Goal: Task Accomplishment & Management: Complete application form

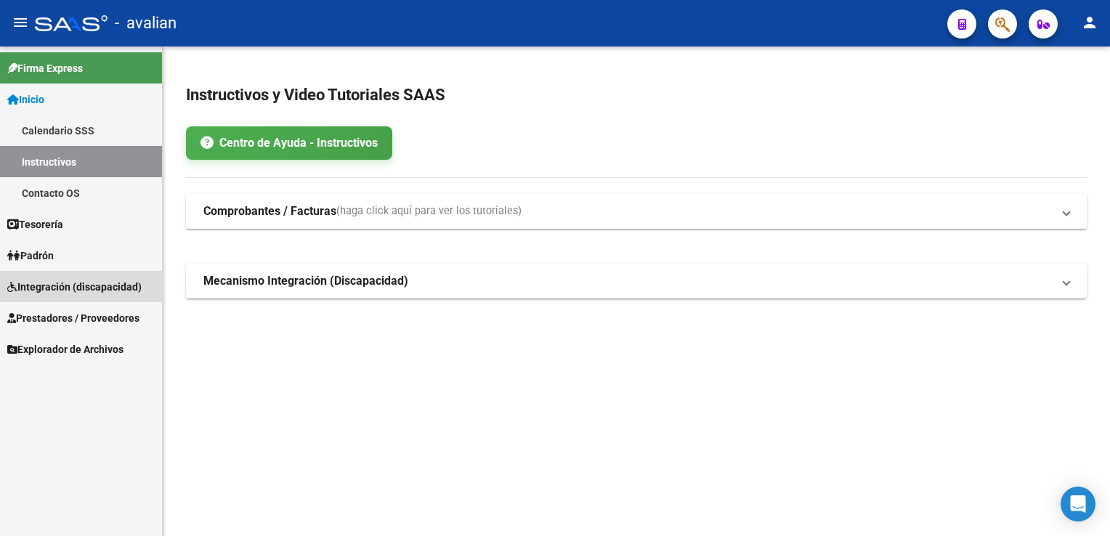
click at [75, 291] on span "Integración (discapacidad)" at bounding box center [74, 287] width 134 height 16
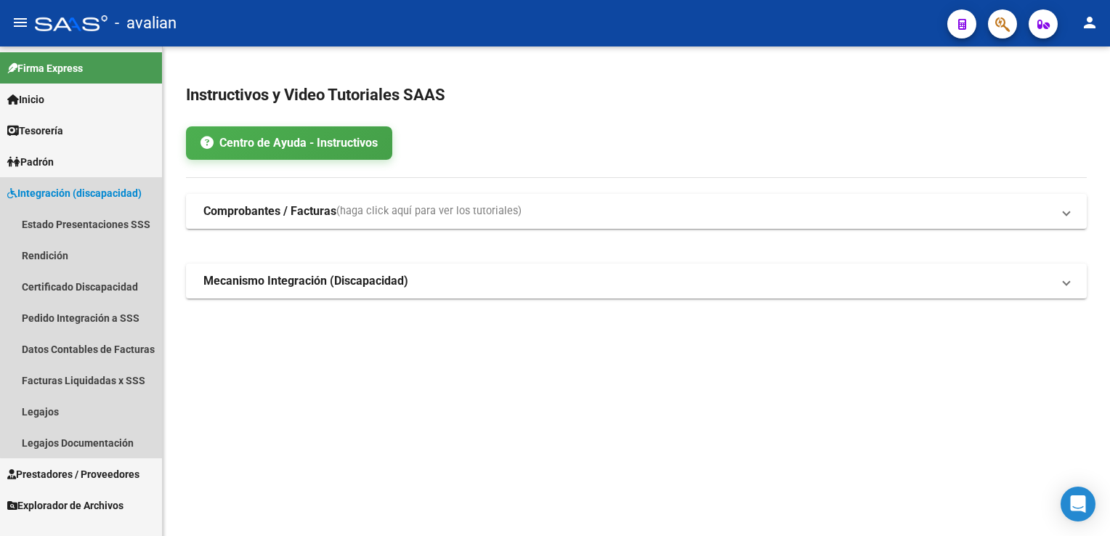
click at [98, 195] on span "Integración (discapacidad)" at bounding box center [74, 193] width 134 height 16
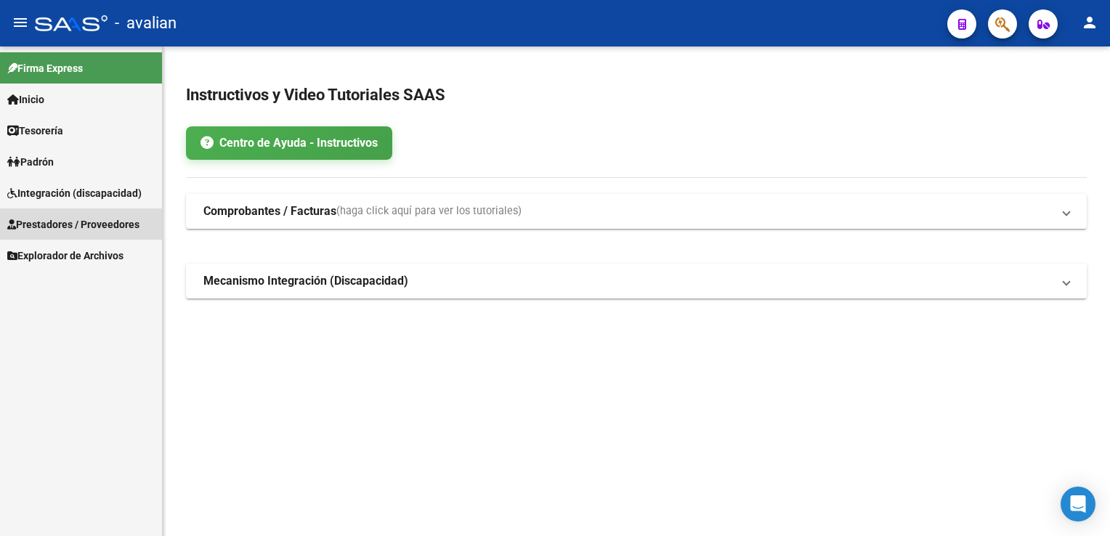
click at [96, 225] on span "Prestadores / Proveedores" at bounding box center [73, 224] width 132 height 16
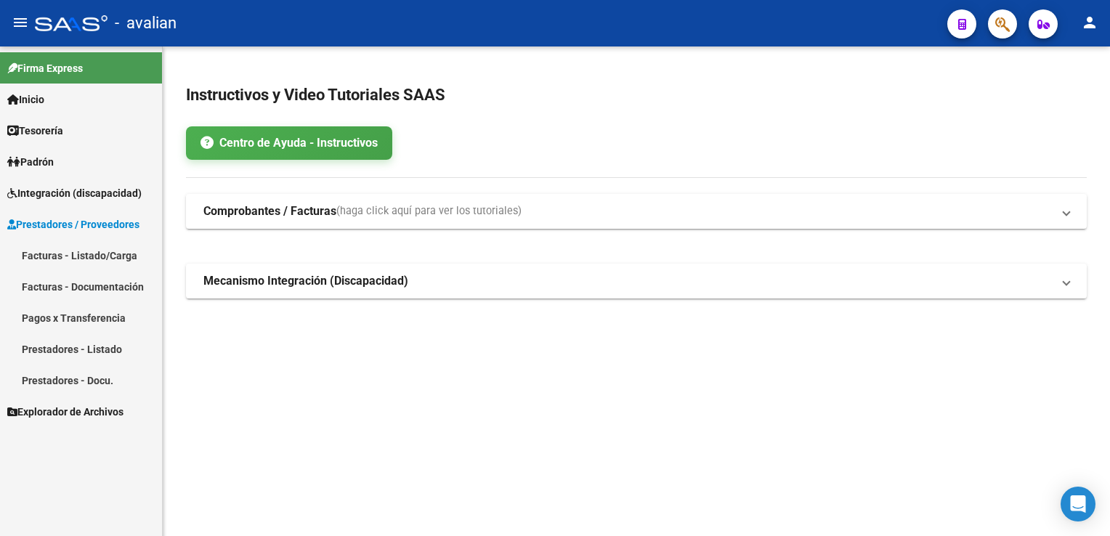
click at [89, 294] on link "Facturas - Documentación" at bounding box center [81, 286] width 162 height 31
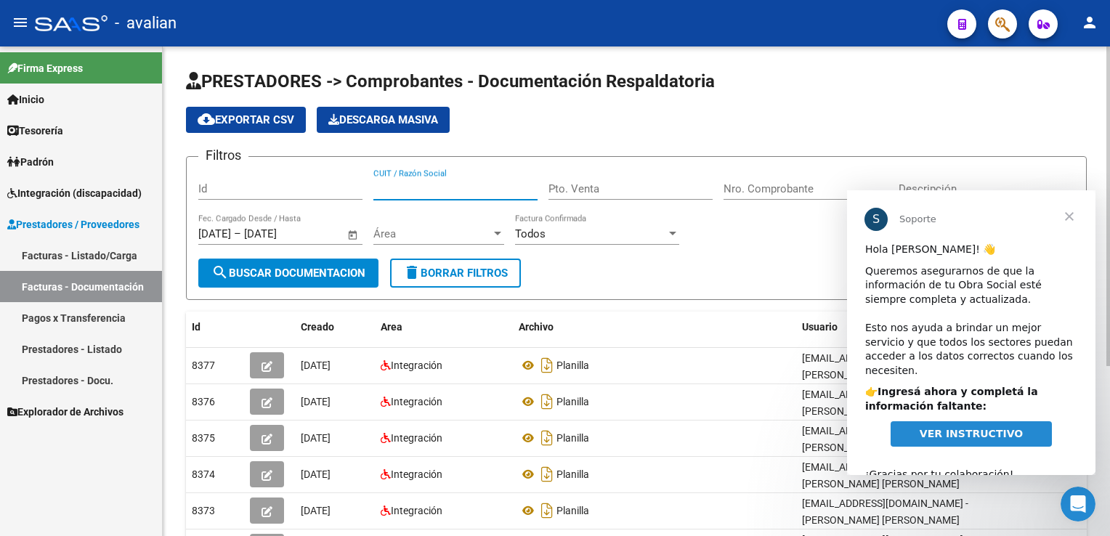
click at [447, 187] on input "CUIT / Razón Social" at bounding box center [455, 188] width 164 height 13
paste input "27311570418"
type input "27311570418"
click at [395, 238] on span "Área" at bounding box center [432, 233] width 118 height 13
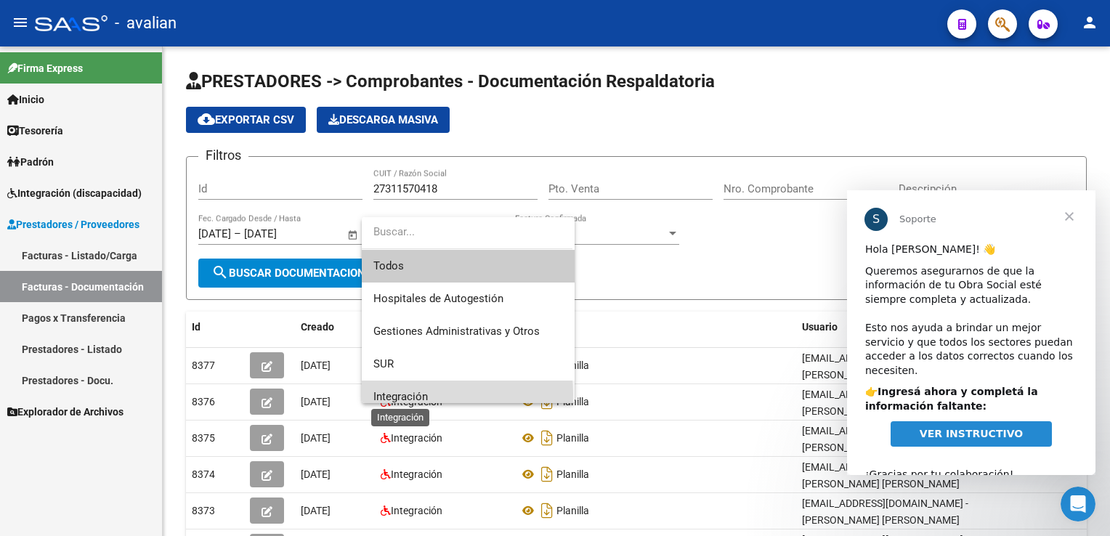
click at [385, 395] on span "Integración" at bounding box center [400, 396] width 54 height 13
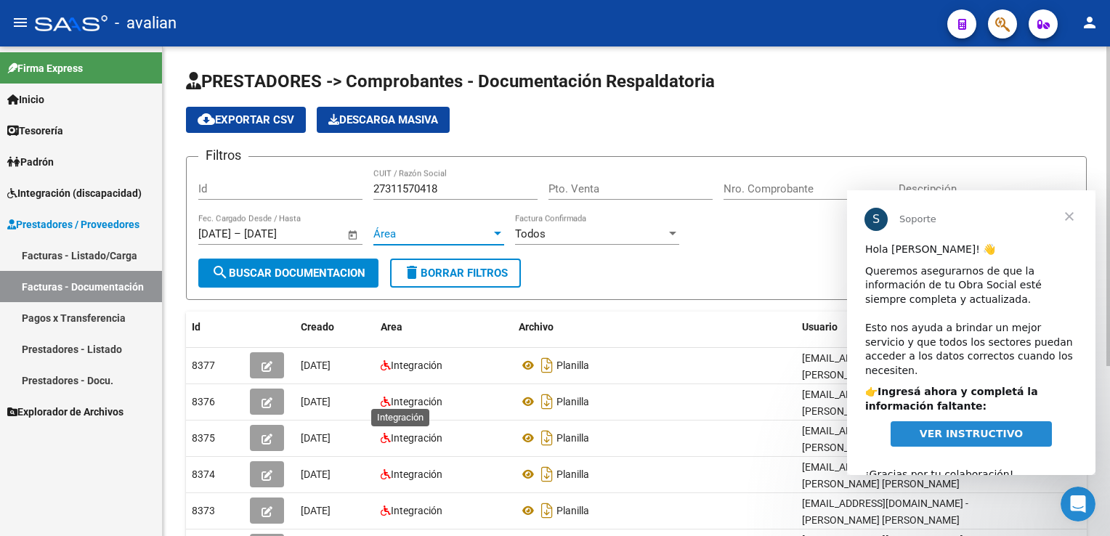
scroll to position [9, 0]
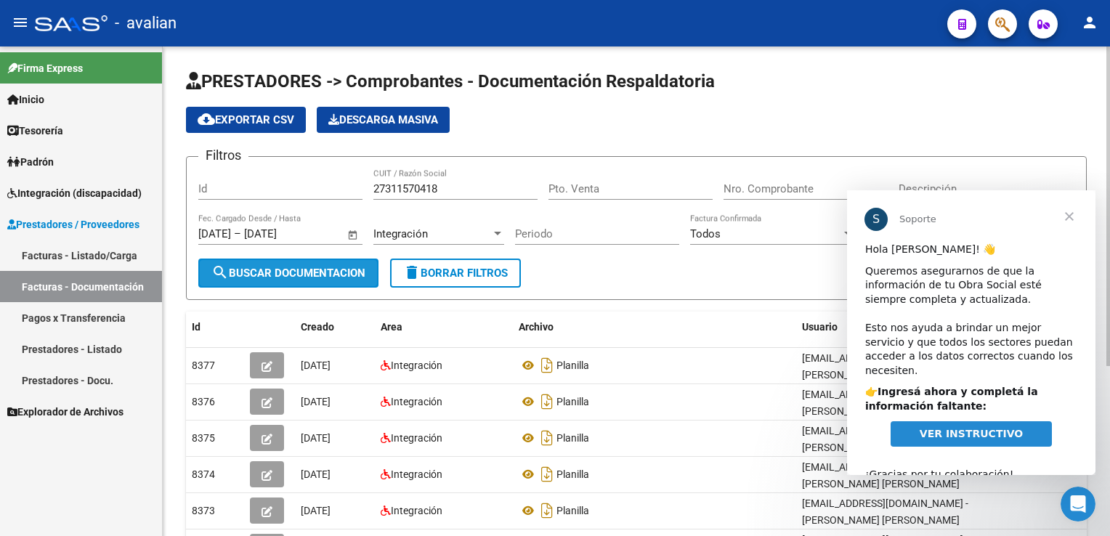
click at [293, 277] on span "search Buscar Documentacion" at bounding box center [288, 273] width 154 height 13
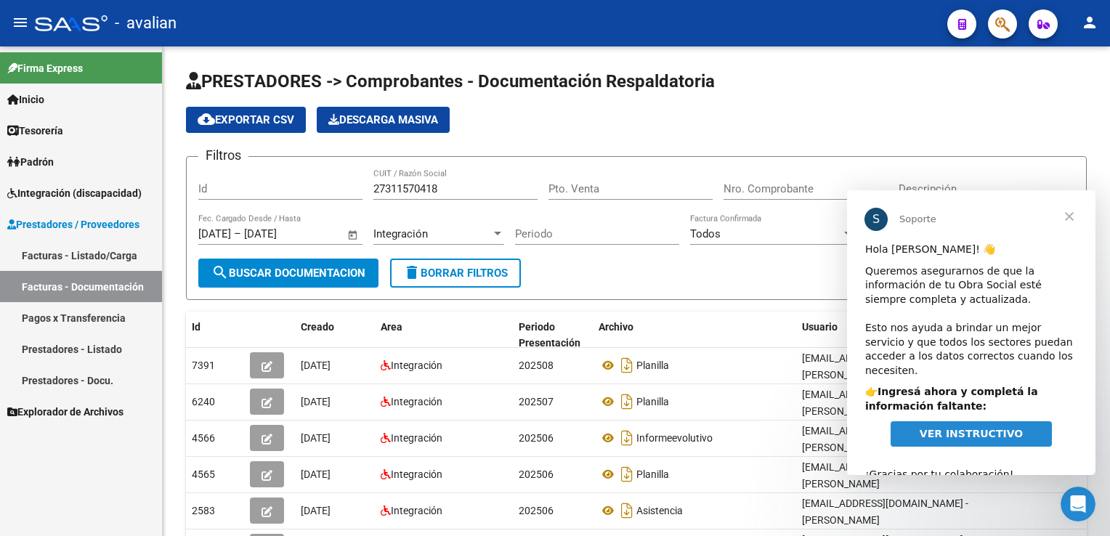
click at [1068, 218] on span "Cerrar" at bounding box center [1069, 216] width 52 height 52
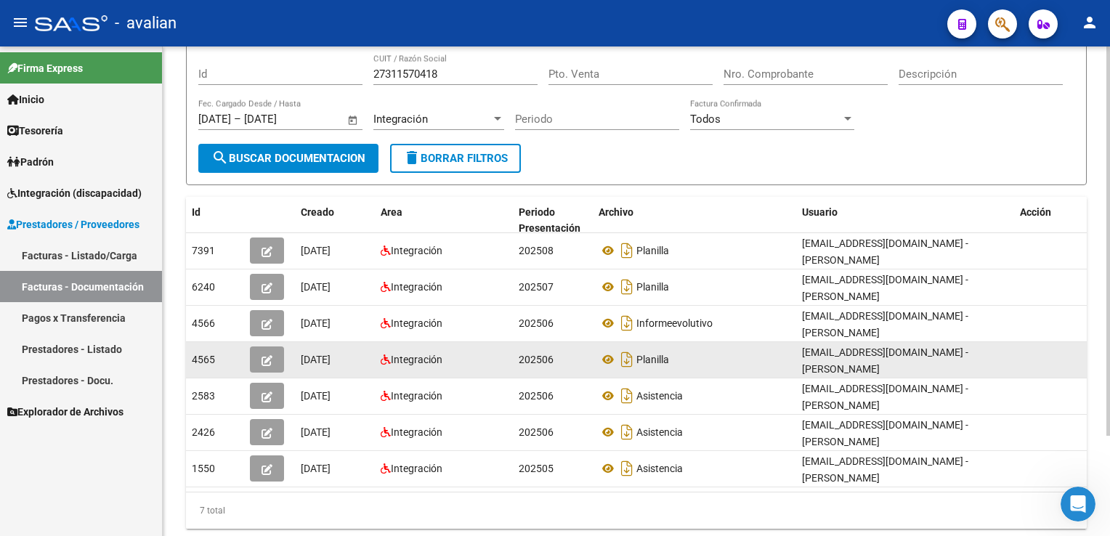
scroll to position [125, 0]
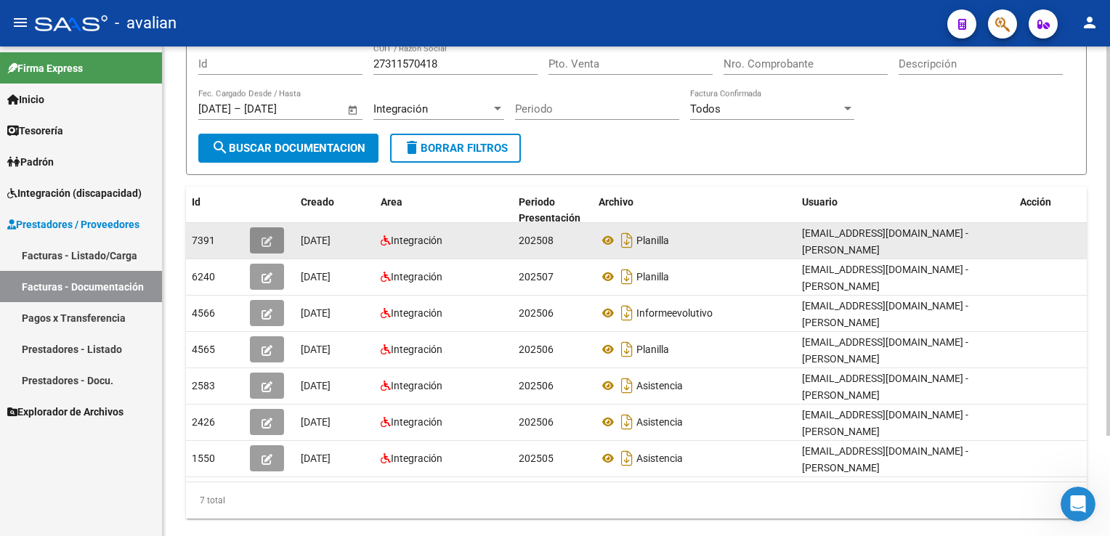
click at [273, 235] on button "button" at bounding box center [267, 240] width 34 height 26
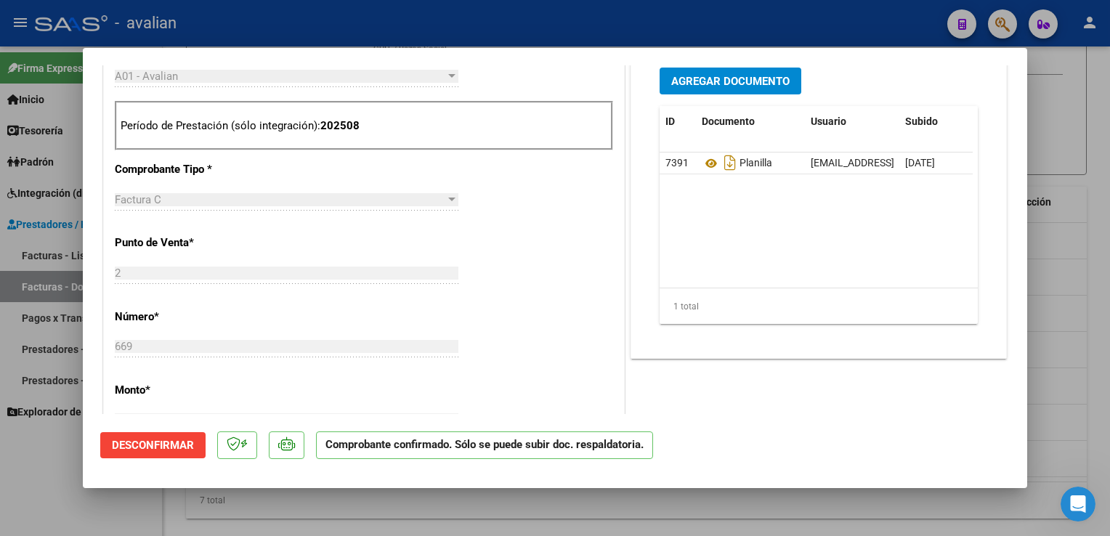
scroll to position [654, 0]
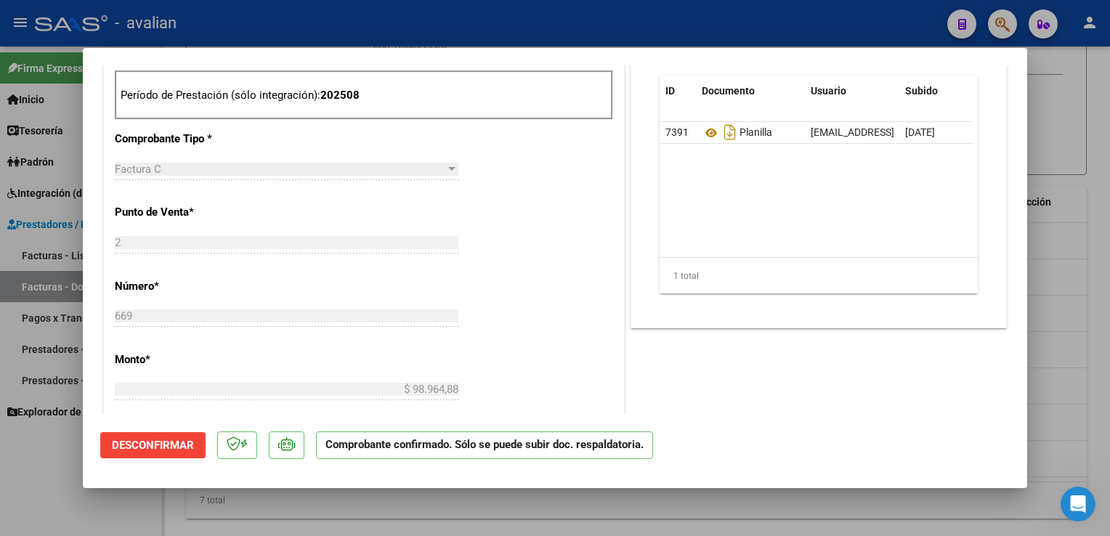
click at [334, 33] on div at bounding box center [555, 268] width 1110 height 536
type input "$ 0,00"
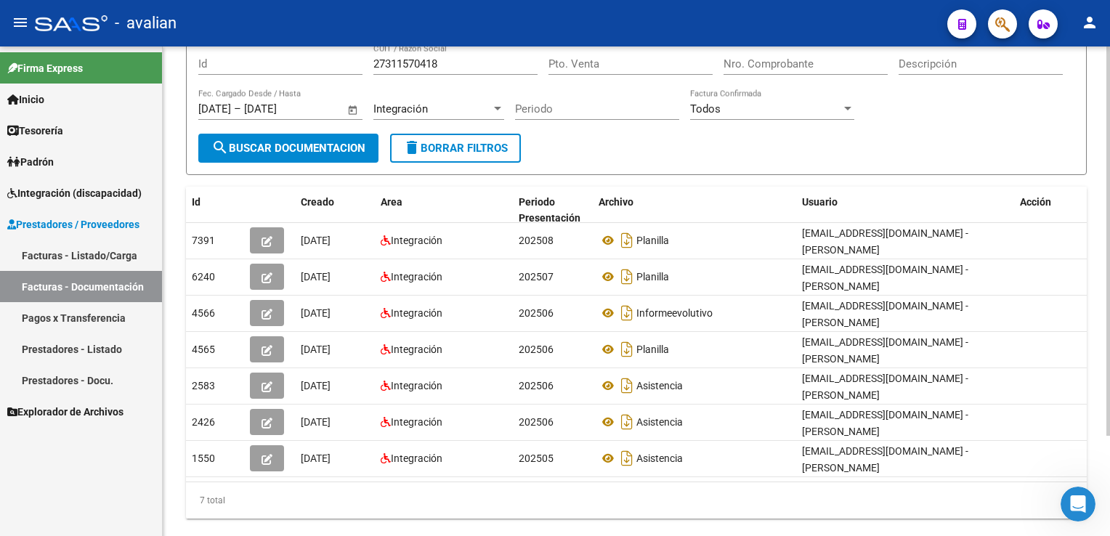
scroll to position [125, 0]
drag, startPoint x: 467, startPoint y: 62, endPoint x: 325, endPoint y: 62, distance: 141.6
click at [325, 62] on div "Filtros Id 27311570418 CUIT / Razón Social Pto. Venta Nro. Comprobante Descripc…" at bounding box center [636, 89] width 876 height 90
paste input "08904046"
type input "27308904046"
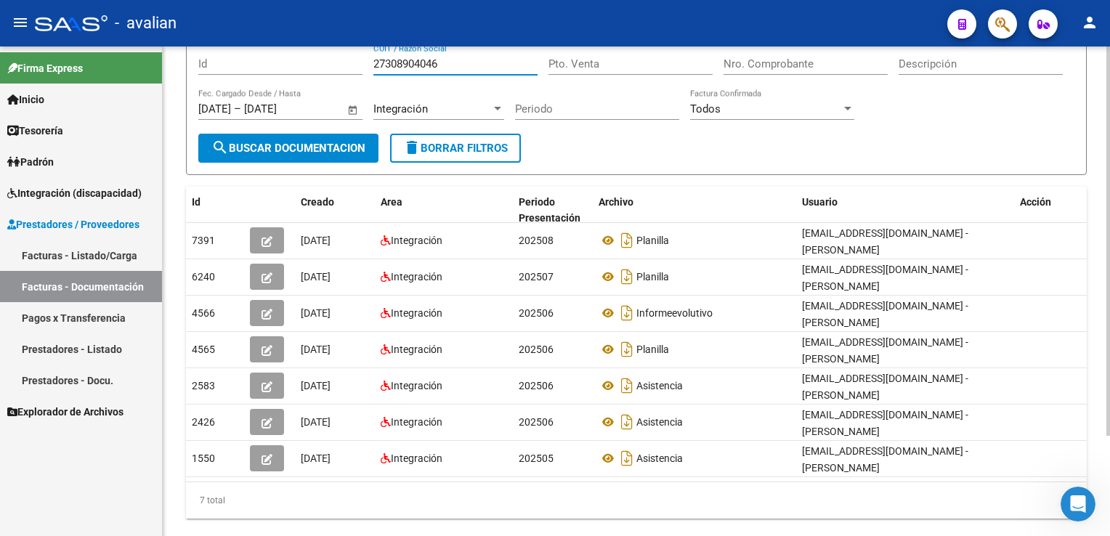
click at [333, 134] on button "search Buscar Documentacion" at bounding box center [288, 148] width 180 height 29
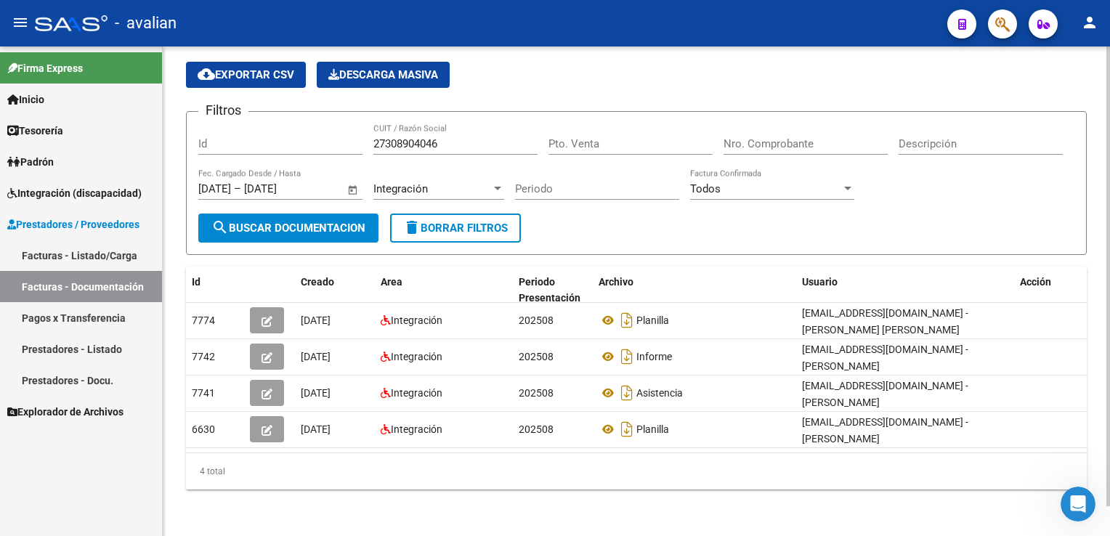
scroll to position [31, 0]
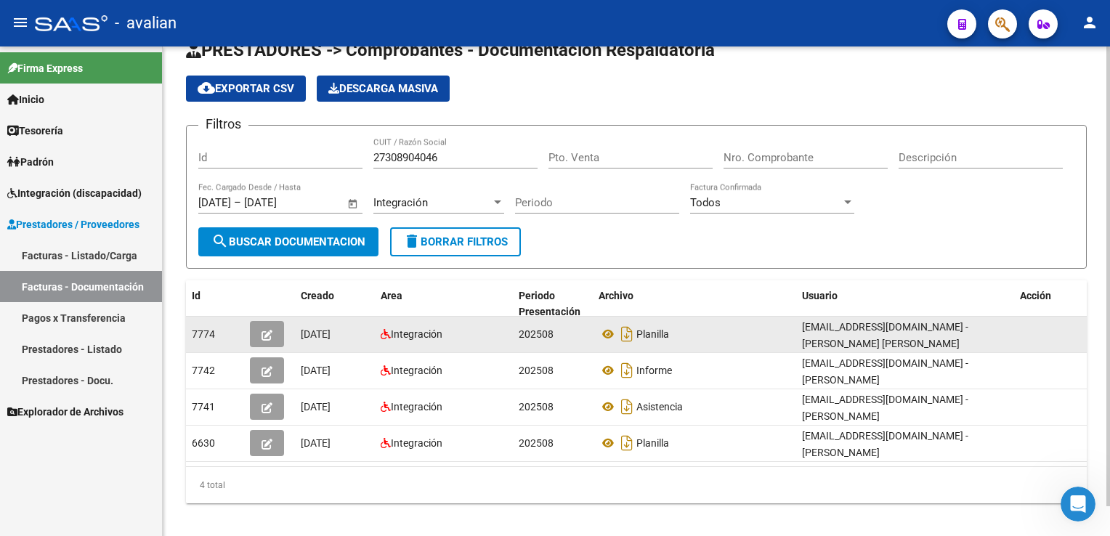
click at [273, 333] on button "button" at bounding box center [267, 334] width 34 height 26
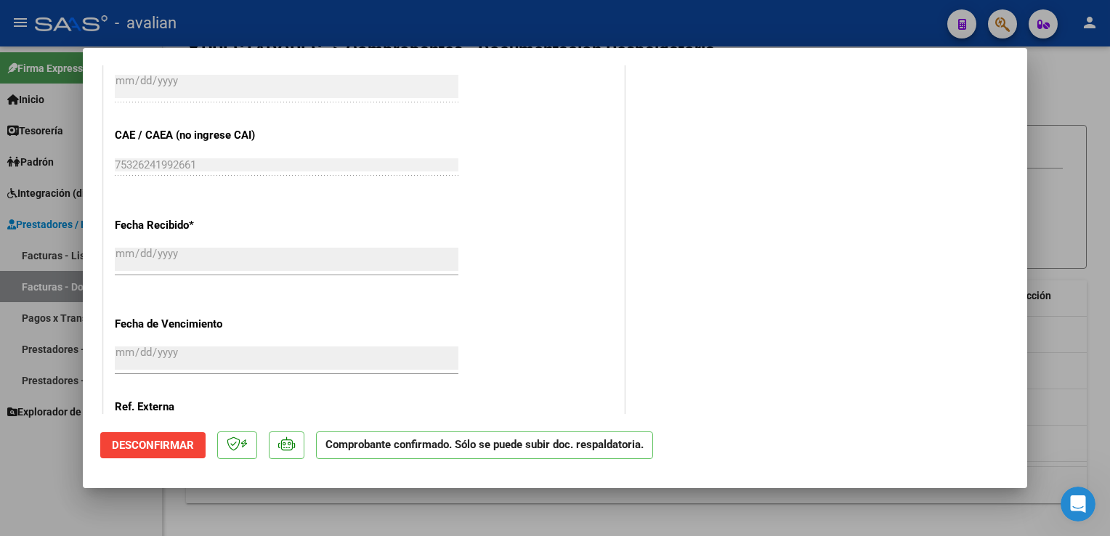
scroll to position [1168, 0]
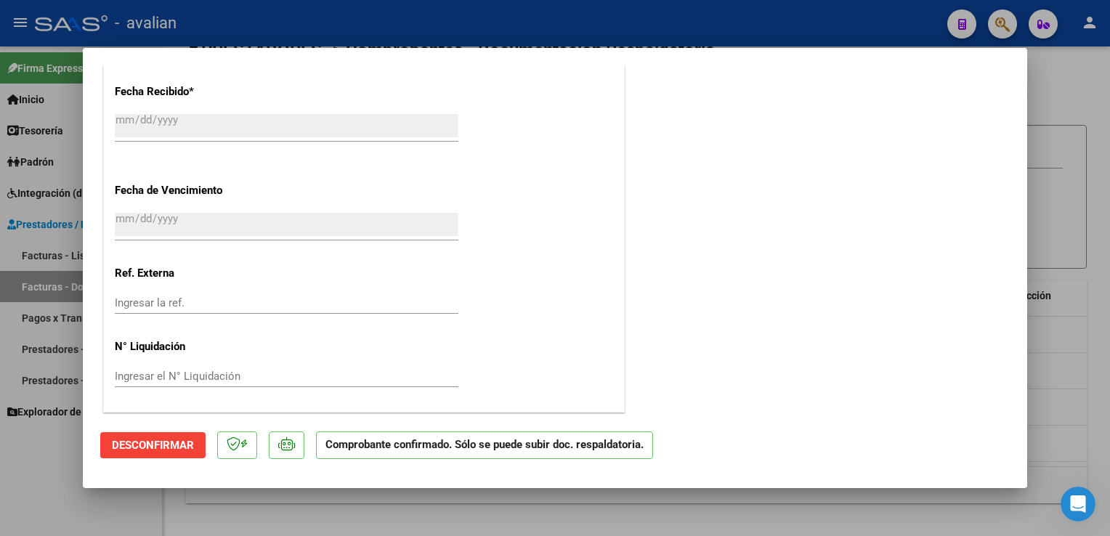
click at [262, 23] on div at bounding box center [555, 268] width 1110 height 536
type input "$ 0,00"
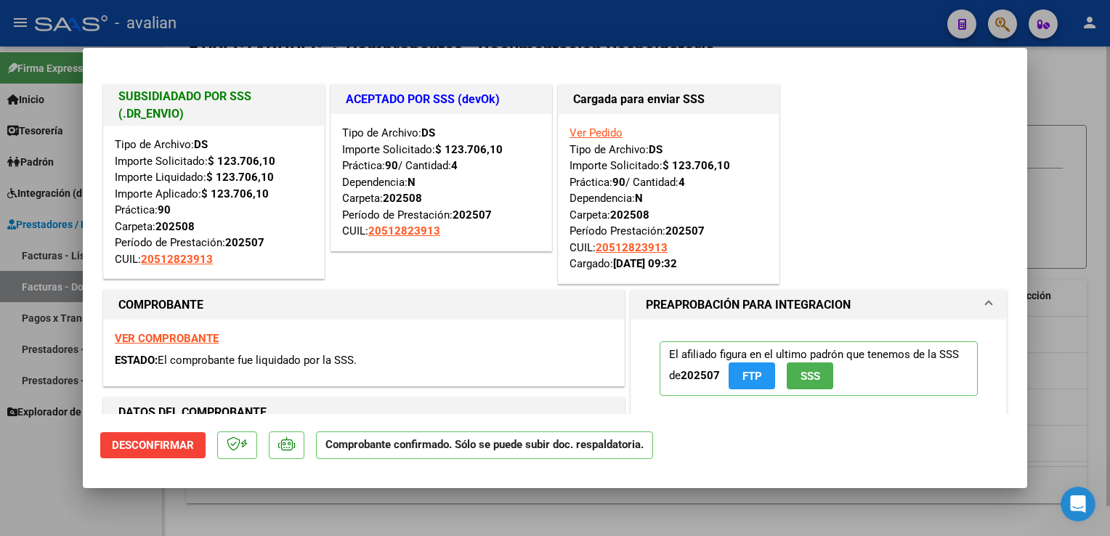
scroll to position [31, 0]
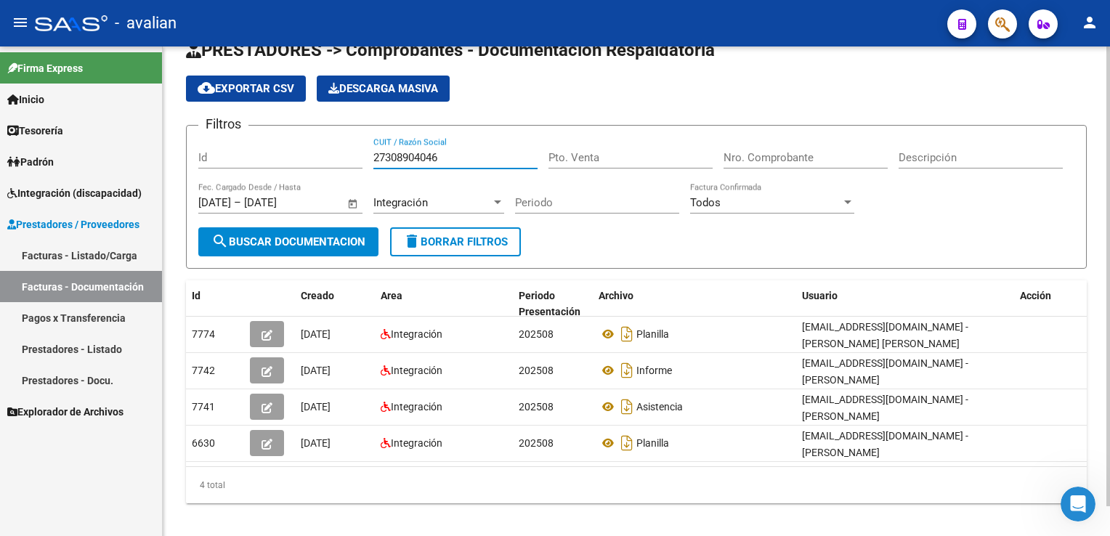
drag, startPoint x: 384, startPoint y: 162, endPoint x: 314, endPoint y: 165, distance: 69.8
click at [314, 165] on div "Filtros Id 27308904046 CUIT / Razón Social Pto. Venta Nro. Comprobante Descripc…" at bounding box center [636, 182] width 876 height 90
paste input "85232050"
type input "27385232050"
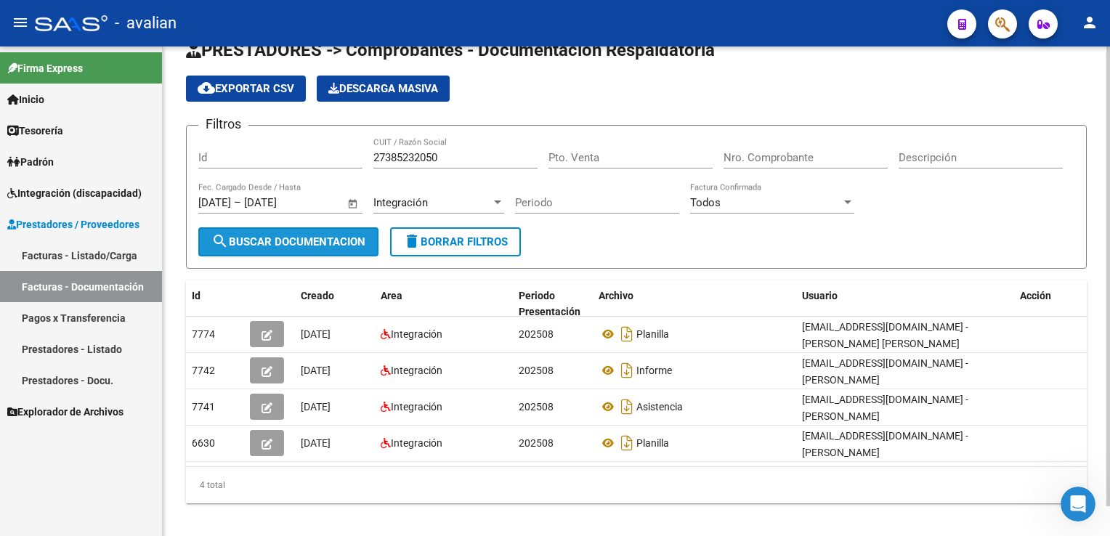
click at [328, 232] on button "search Buscar Documentacion" at bounding box center [288, 241] width 180 height 29
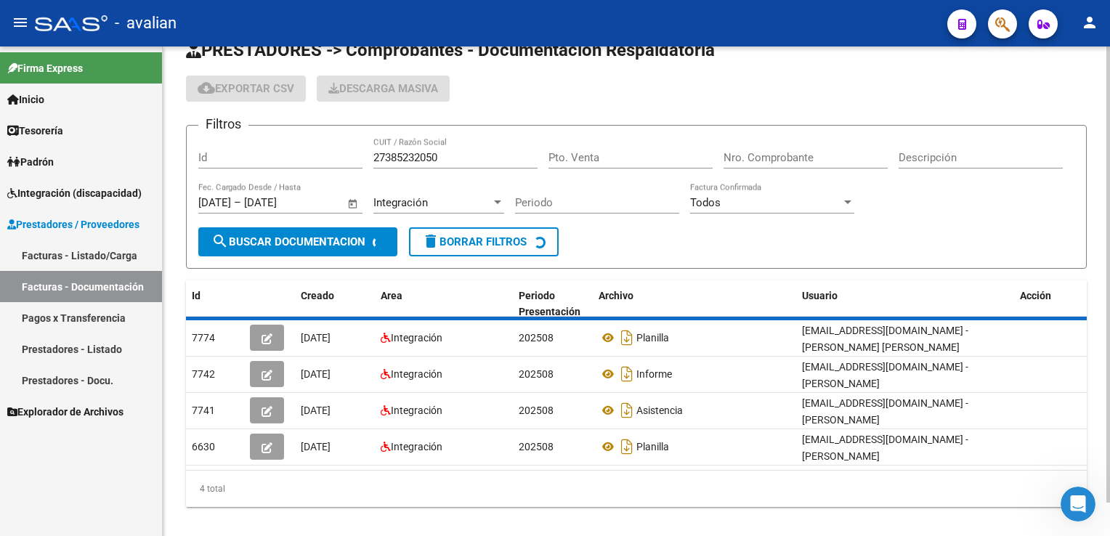
scroll to position [0, 0]
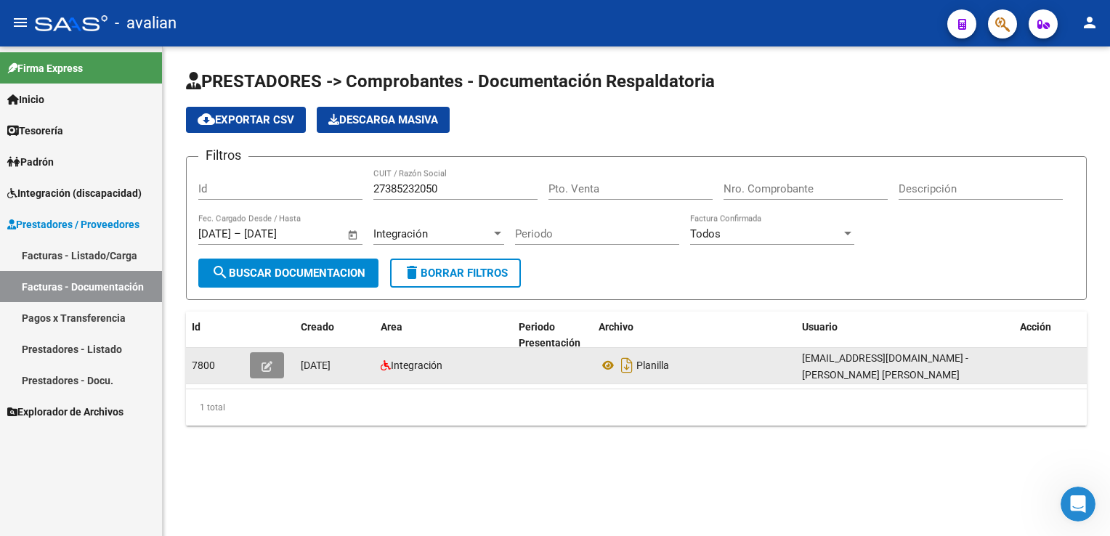
click at [270, 361] on icon "button" at bounding box center [266, 366] width 11 height 11
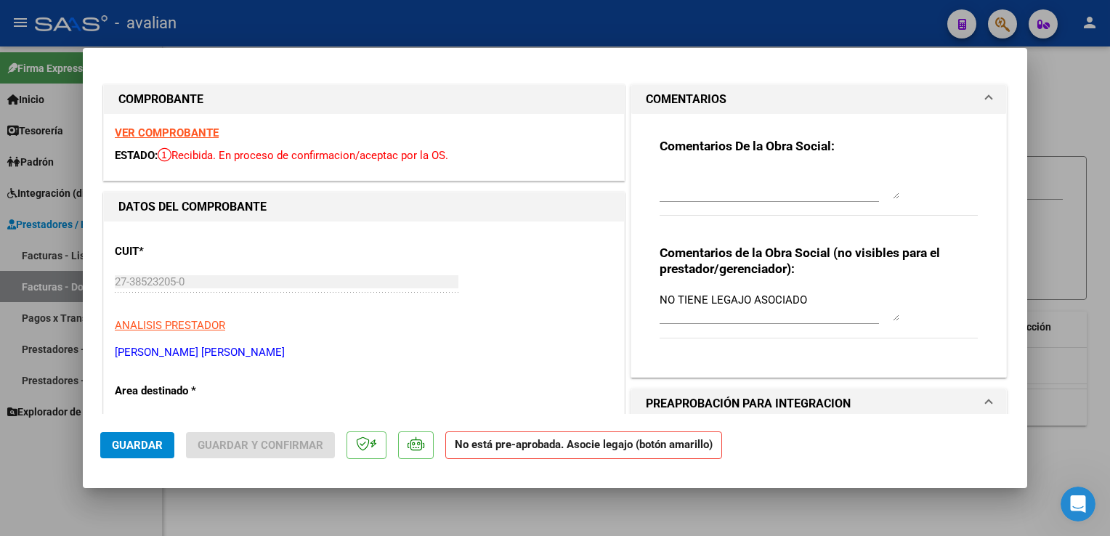
click at [482, 44] on div at bounding box center [555, 268] width 1110 height 536
type input "$ 0,00"
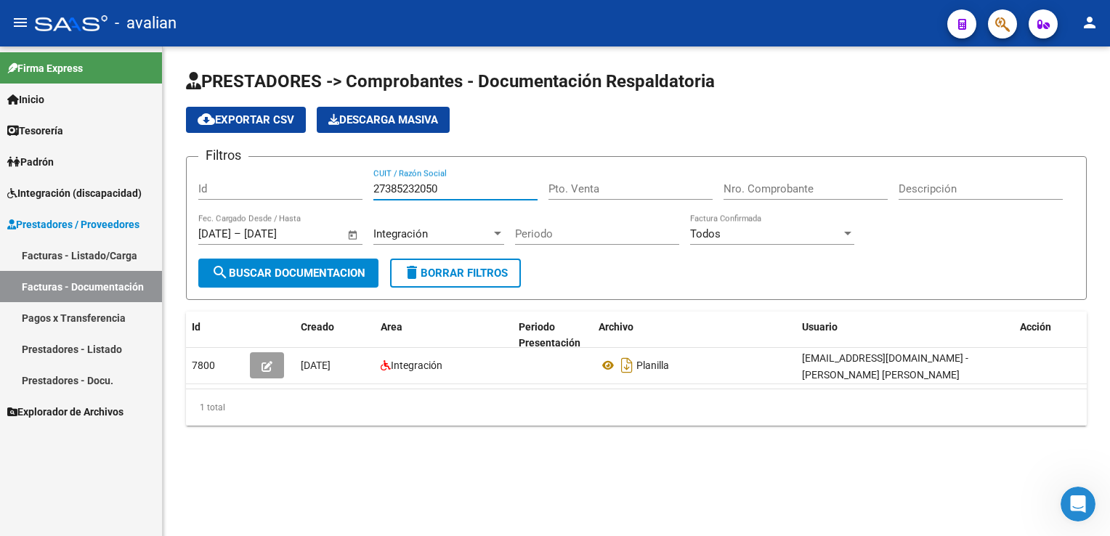
drag, startPoint x: 473, startPoint y: 187, endPoint x: 300, endPoint y: 182, distance: 173.0
click at [300, 182] on div "Filtros Id 27385232050 CUIT / Razón Social Pto. Venta Nro. Comprobante Descripc…" at bounding box center [636, 214] width 876 height 90
paste input "409762234"
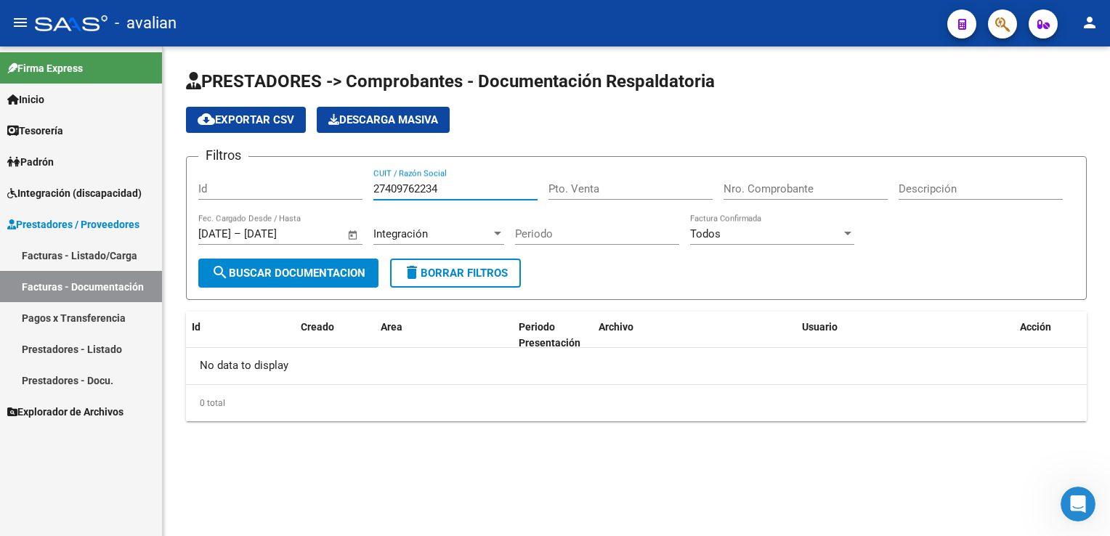
type input "27409762234"
click at [401, 235] on span "Integración" at bounding box center [400, 233] width 54 height 13
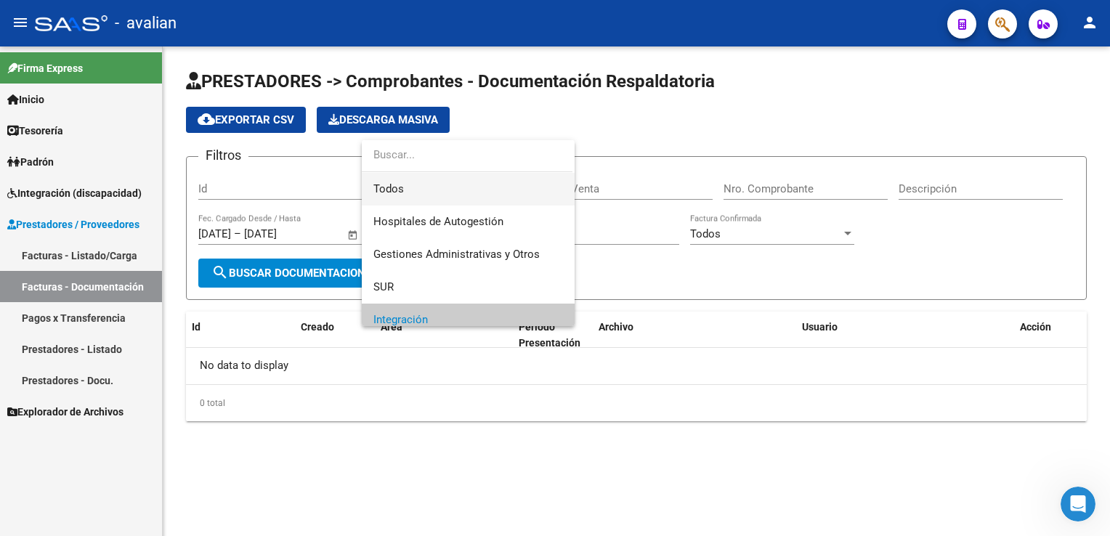
click at [418, 196] on span "Todos" at bounding box center [468, 189] width 190 height 33
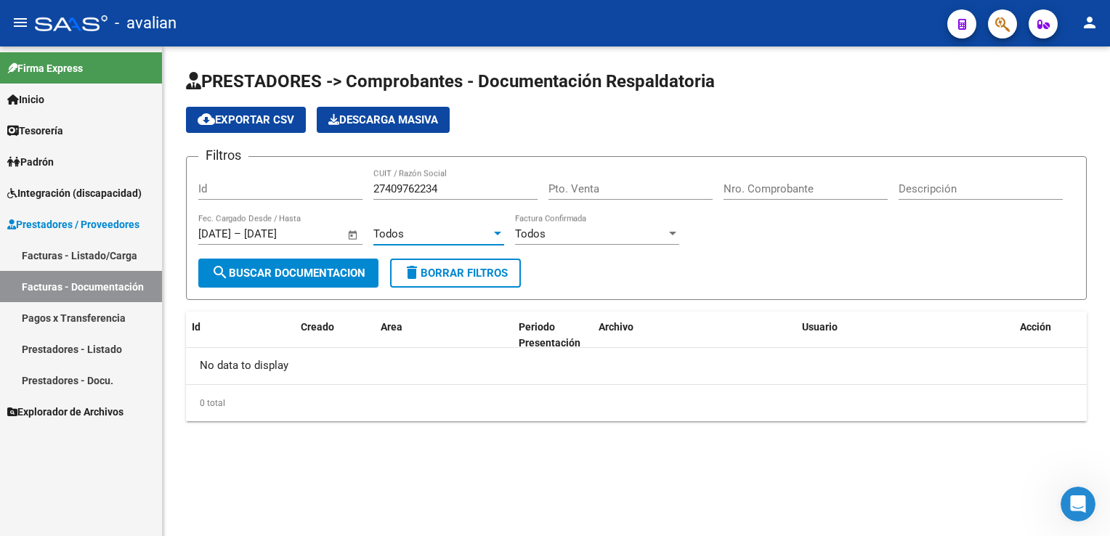
click at [313, 272] on span "search Buscar Documentacion" at bounding box center [288, 273] width 154 height 13
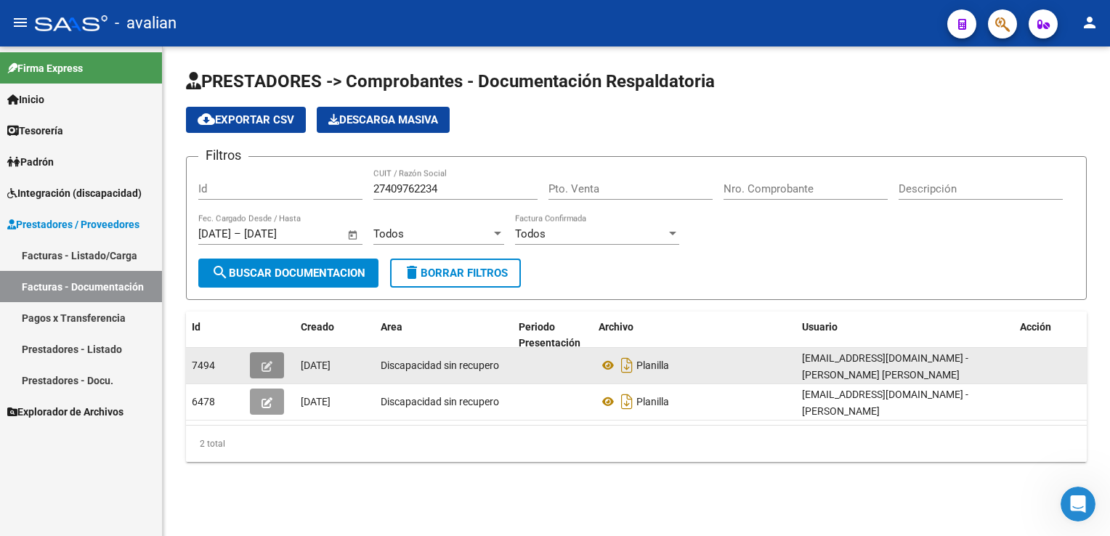
click at [271, 368] on icon "button" at bounding box center [266, 366] width 11 height 11
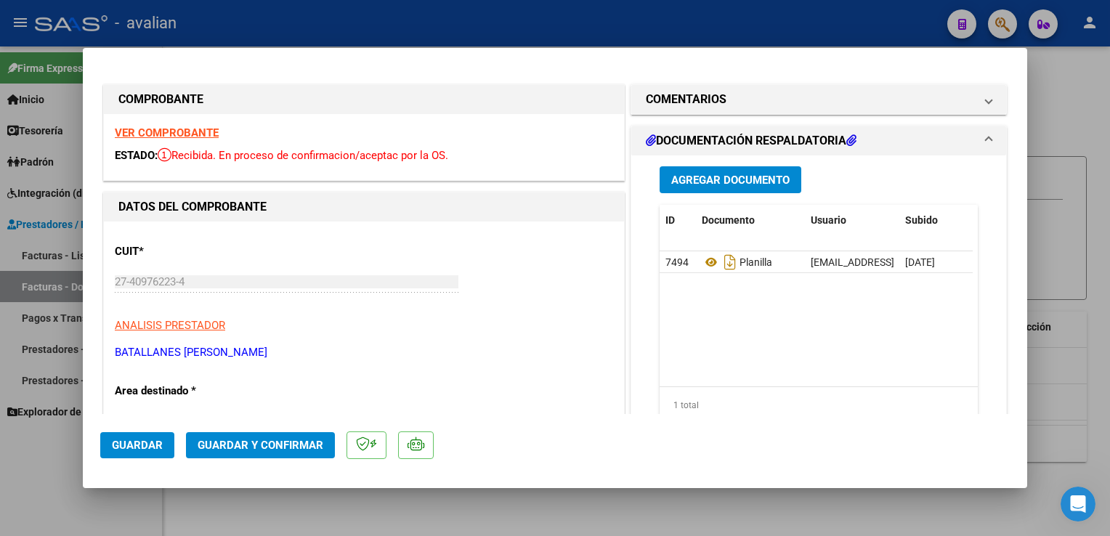
click at [184, 138] on strong "VER COMPROBANTE" at bounding box center [167, 132] width 104 height 13
click at [448, 30] on div at bounding box center [555, 268] width 1110 height 536
type input "$ 0,00"
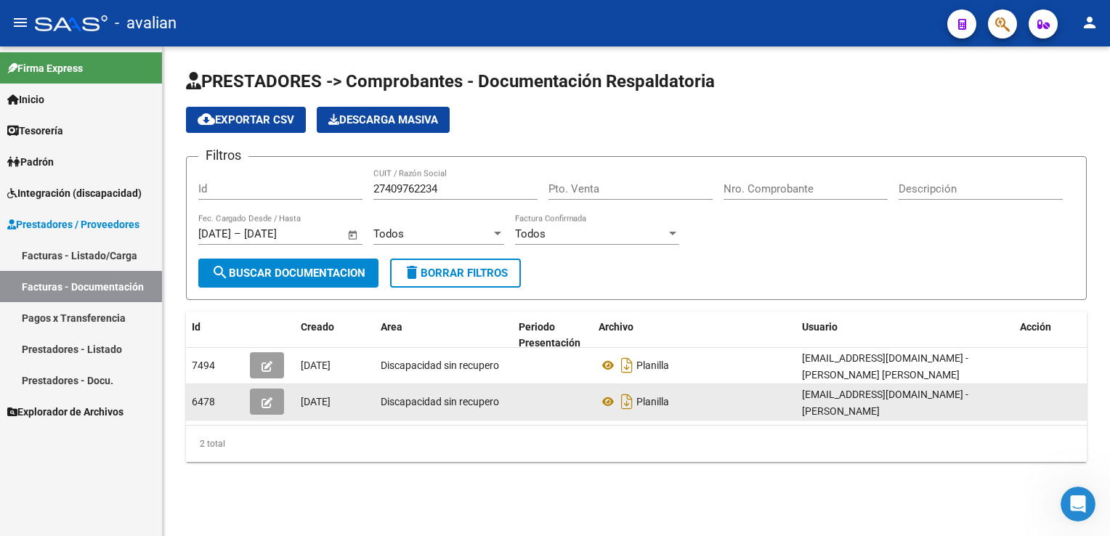
click at [274, 396] on button "button" at bounding box center [267, 402] width 34 height 26
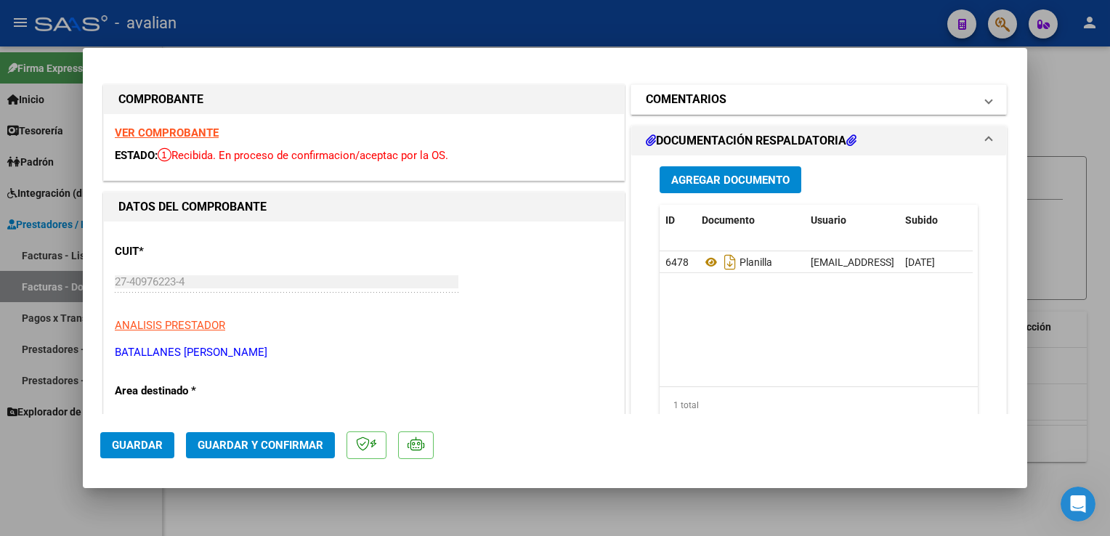
click at [986, 100] on span at bounding box center [989, 99] width 6 height 17
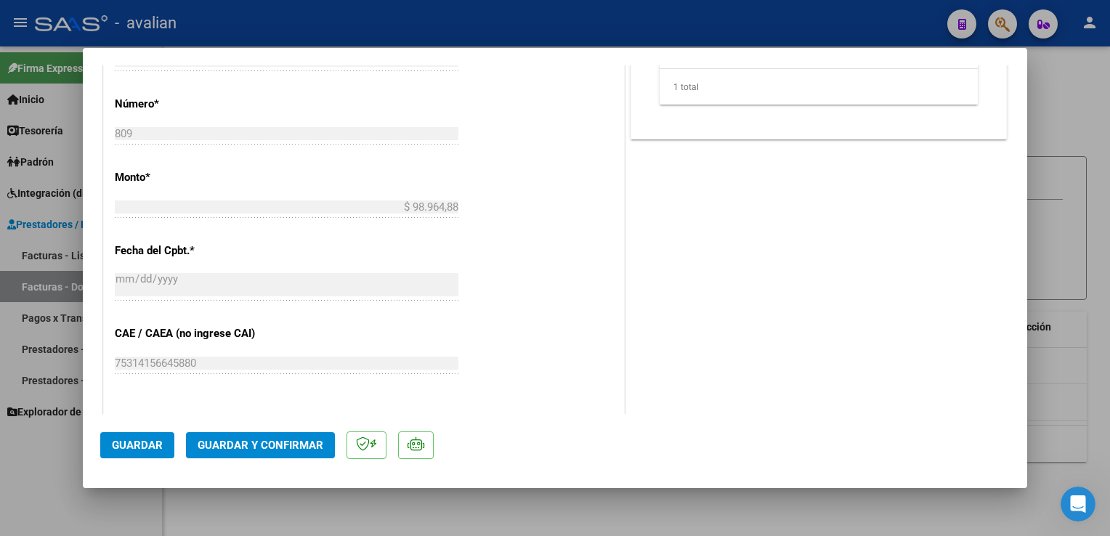
scroll to position [914, 0]
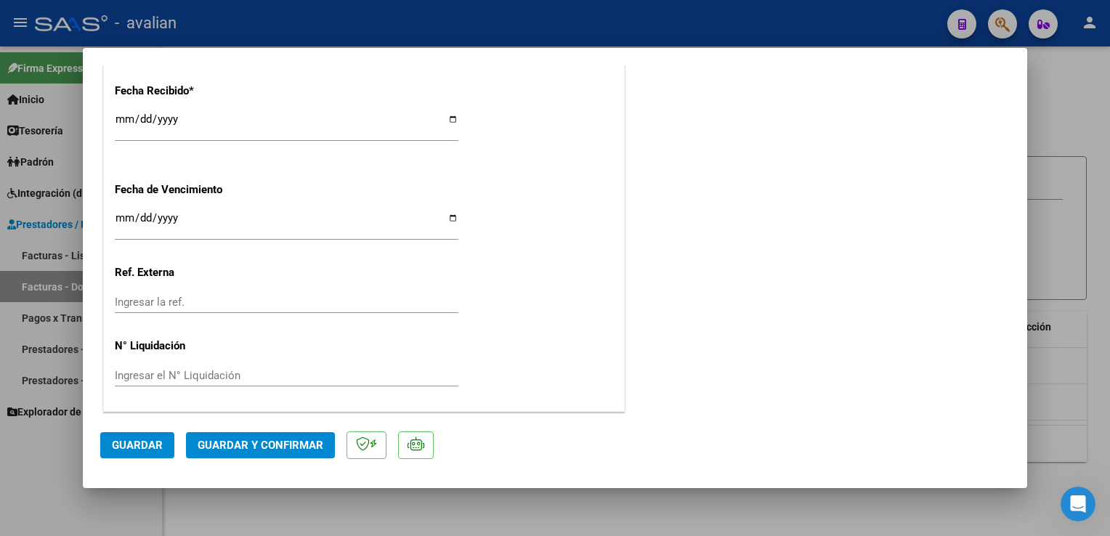
click at [398, 13] on div at bounding box center [555, 268] width 1110 height 536
type input "$ 0,00"
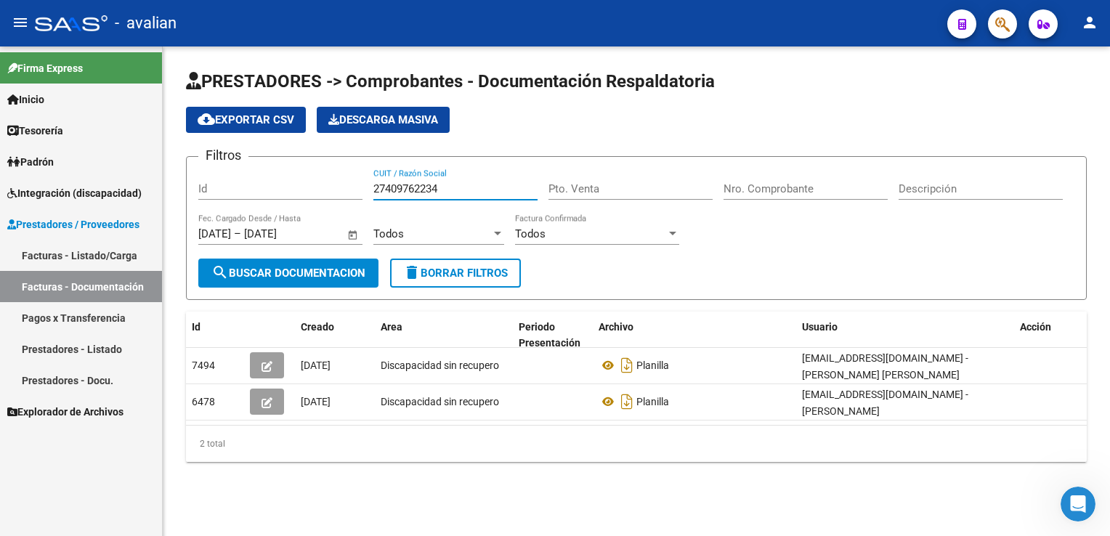
drag, startPoint x: 481, startPoint y: 184, endPoint x: 365, endPoint y: 205, distance: 117.4
click at [365, 205] on div "Filtros Id 27409762234 CUIT / Razón Social Pto. Venta Nro. Comprobante Descripc…" at bounding box center [636, 214] width 876 height 90
paste input "378139363"
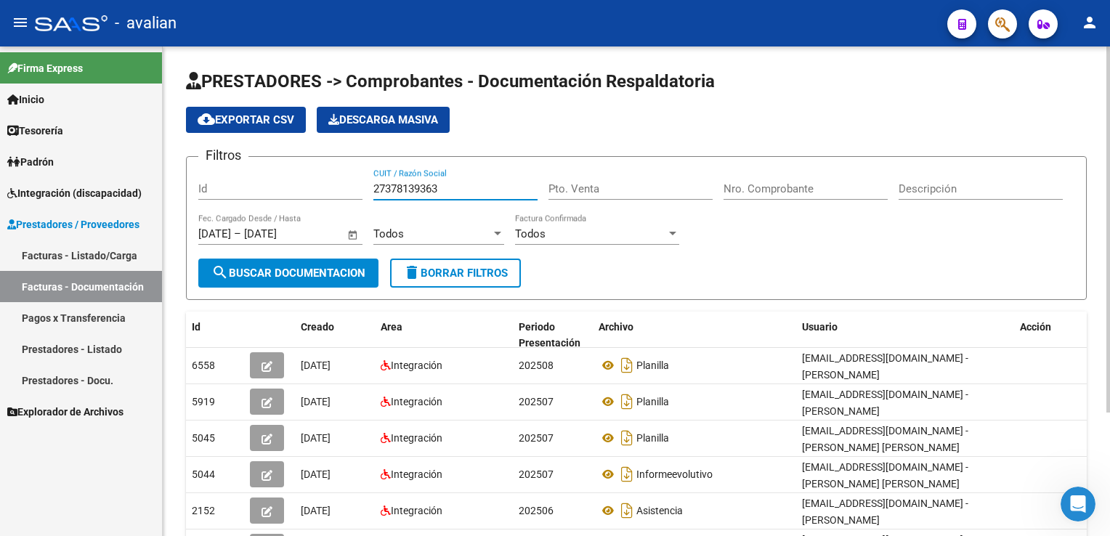
type input "27378139363"
click at [392, 240] on div "Todos Área" at bounding box center [438, 229] width 131 height 31
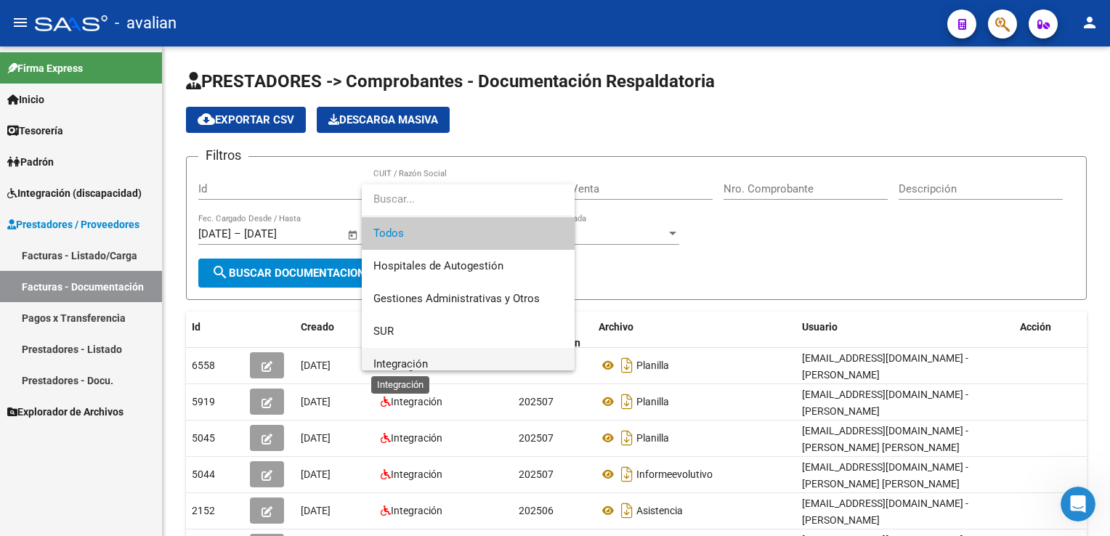
click at [393, 366] on span "Integración" at bounding box center [400, 363] width 54 height 13
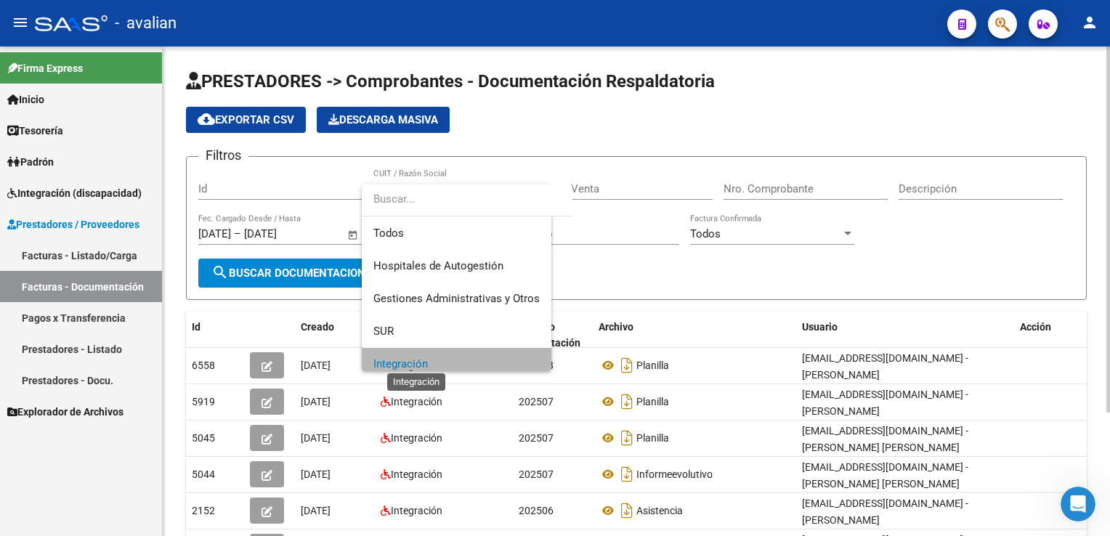
scroll to position [9, 0]
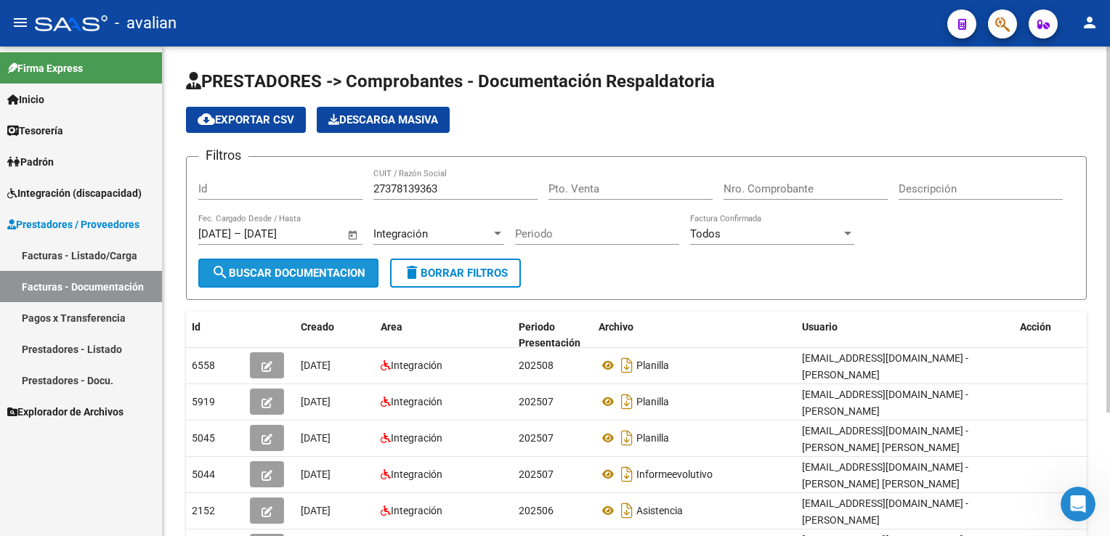
click at [312, 278] on button "search Buscar Documentacion" at bounding box center [288, 273] width 180 height 29
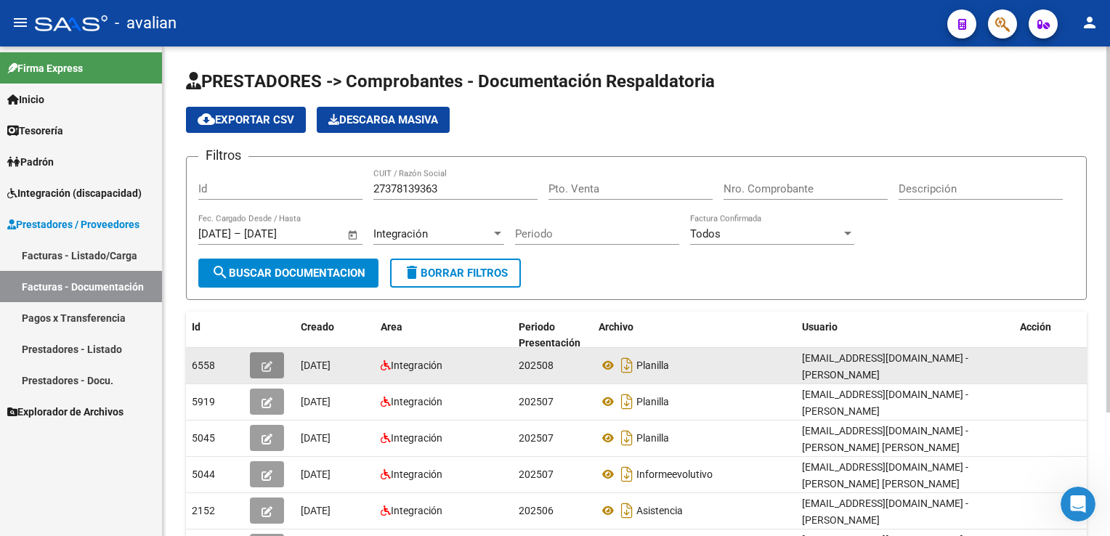
click at [269, 361] on icon "button" at bounding box center [266, 366] width 11 height 11
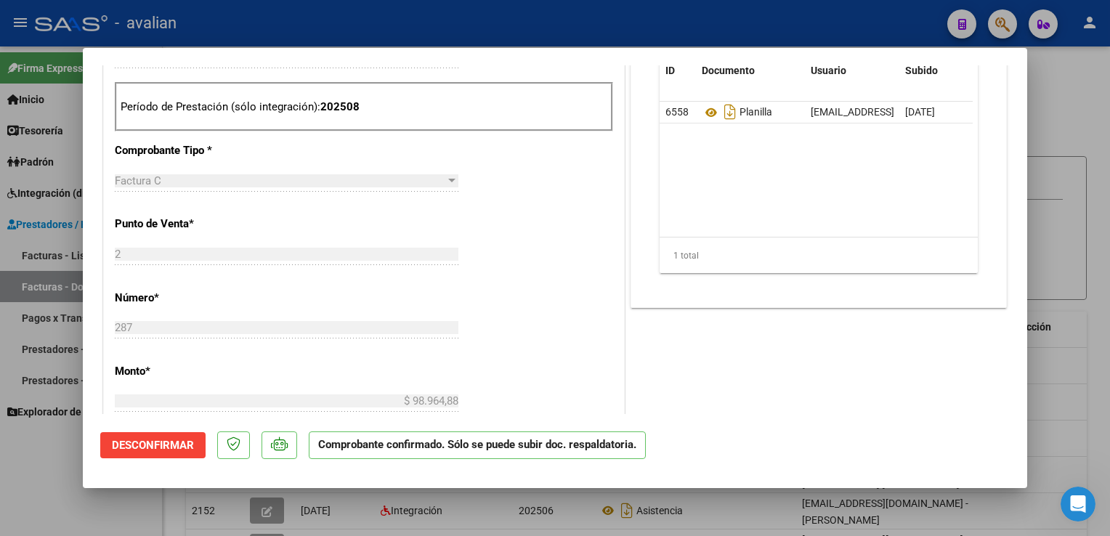
scroll to position [654, 0]
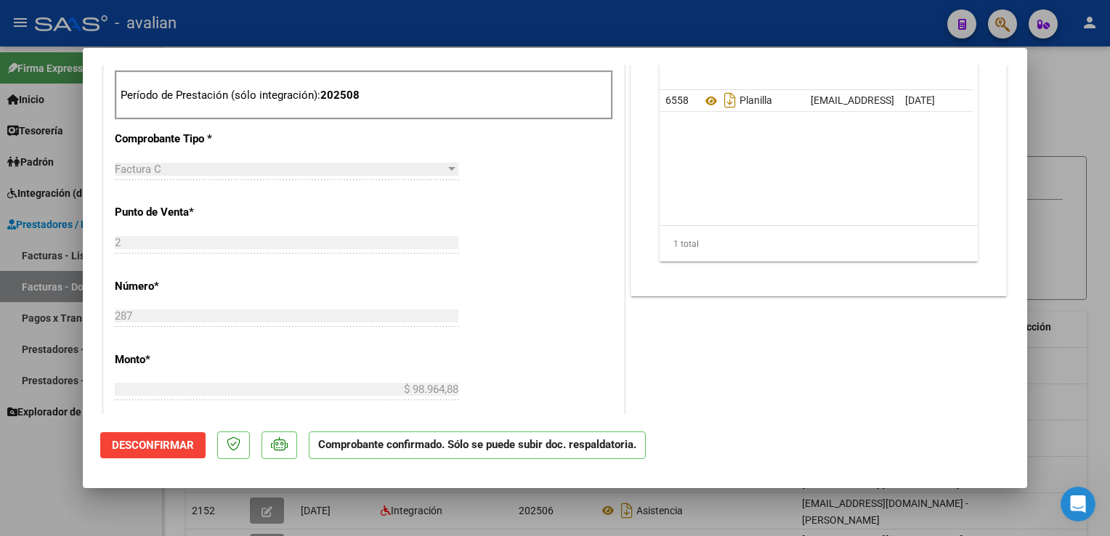
click at [349, 54] on mat-dialog-container "SUBSIDIADADO POR SSS (.DR_ENVIO) Tipo de Archivo: DS Importe Solicitado: $ 98.9…" at bounding box center [555, 268] width 944 height 440
click at [349, 31] on div at bounding box center [555, 268] width 1110 height 536
type input "$ 0,00"
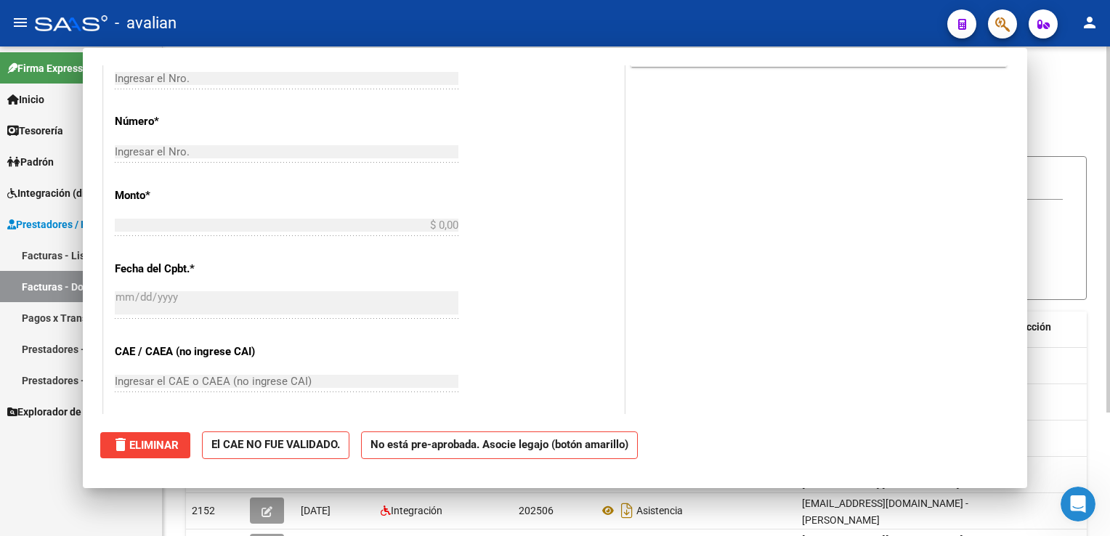
scroll to position [0, 0]
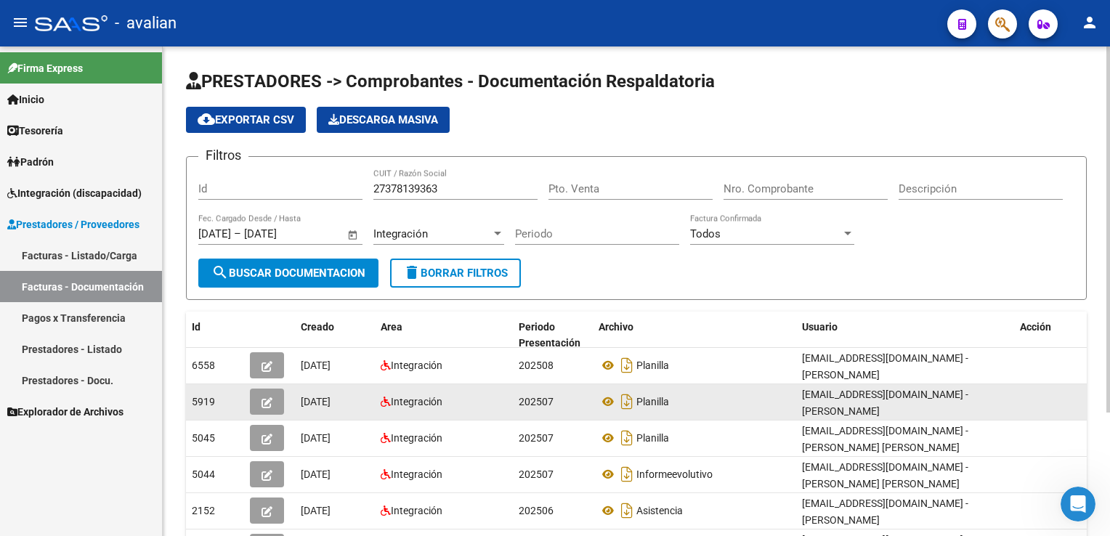
click at [267, 401] on button "button" at bounding box center [267, 402] width 34 height 26
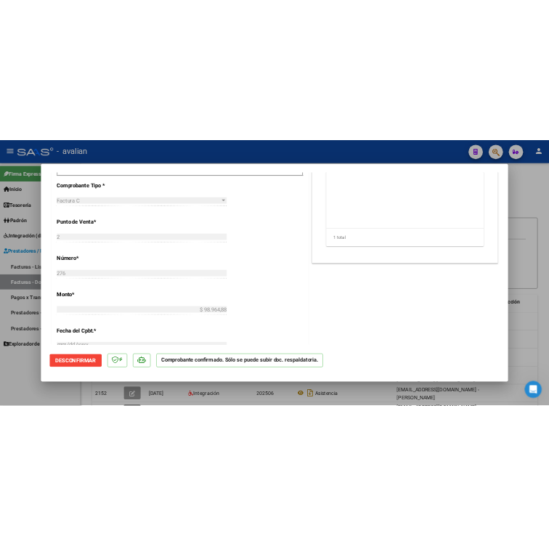
scroll to position [726, 0]
